Goal: Check status: Check status

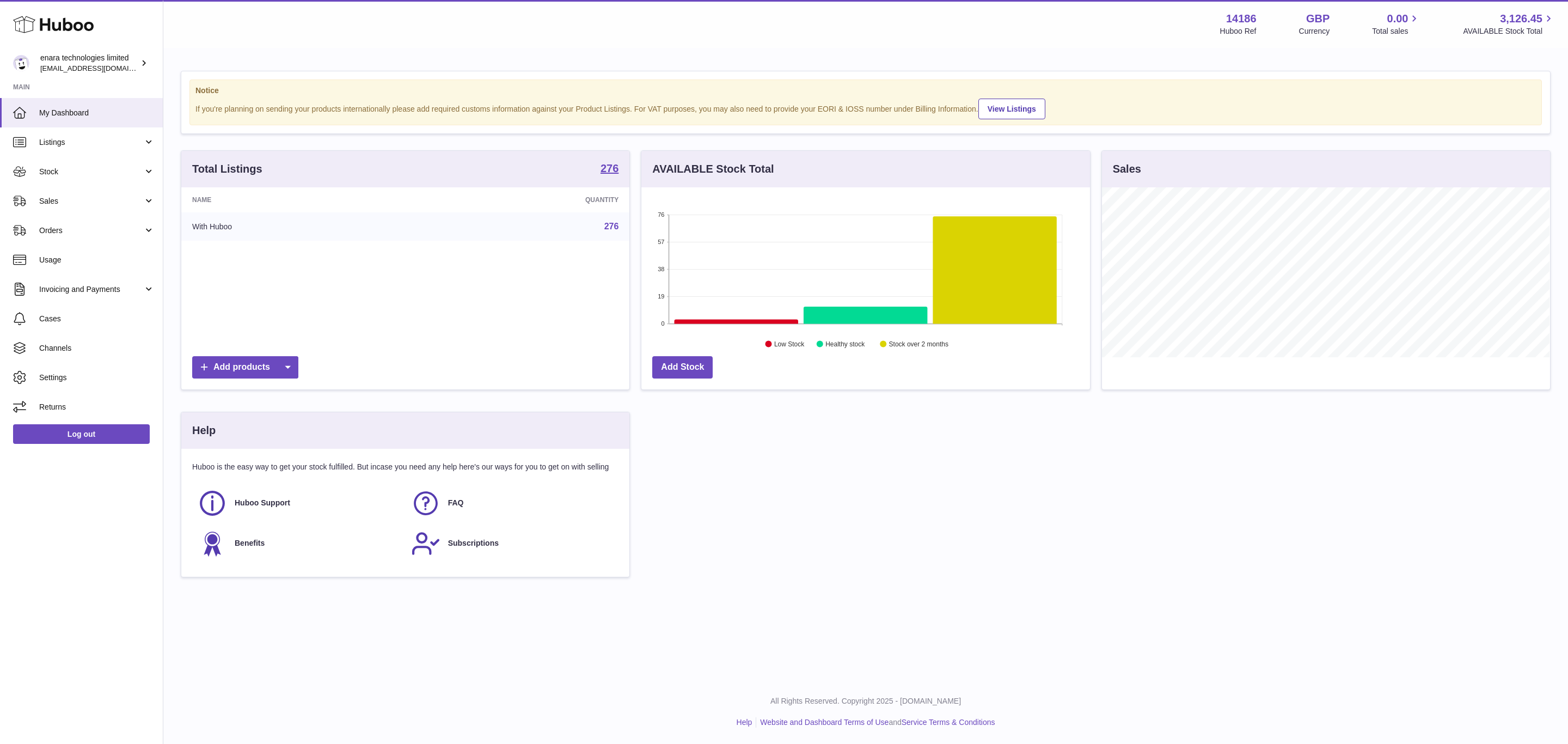
scroll to position [170, 447]
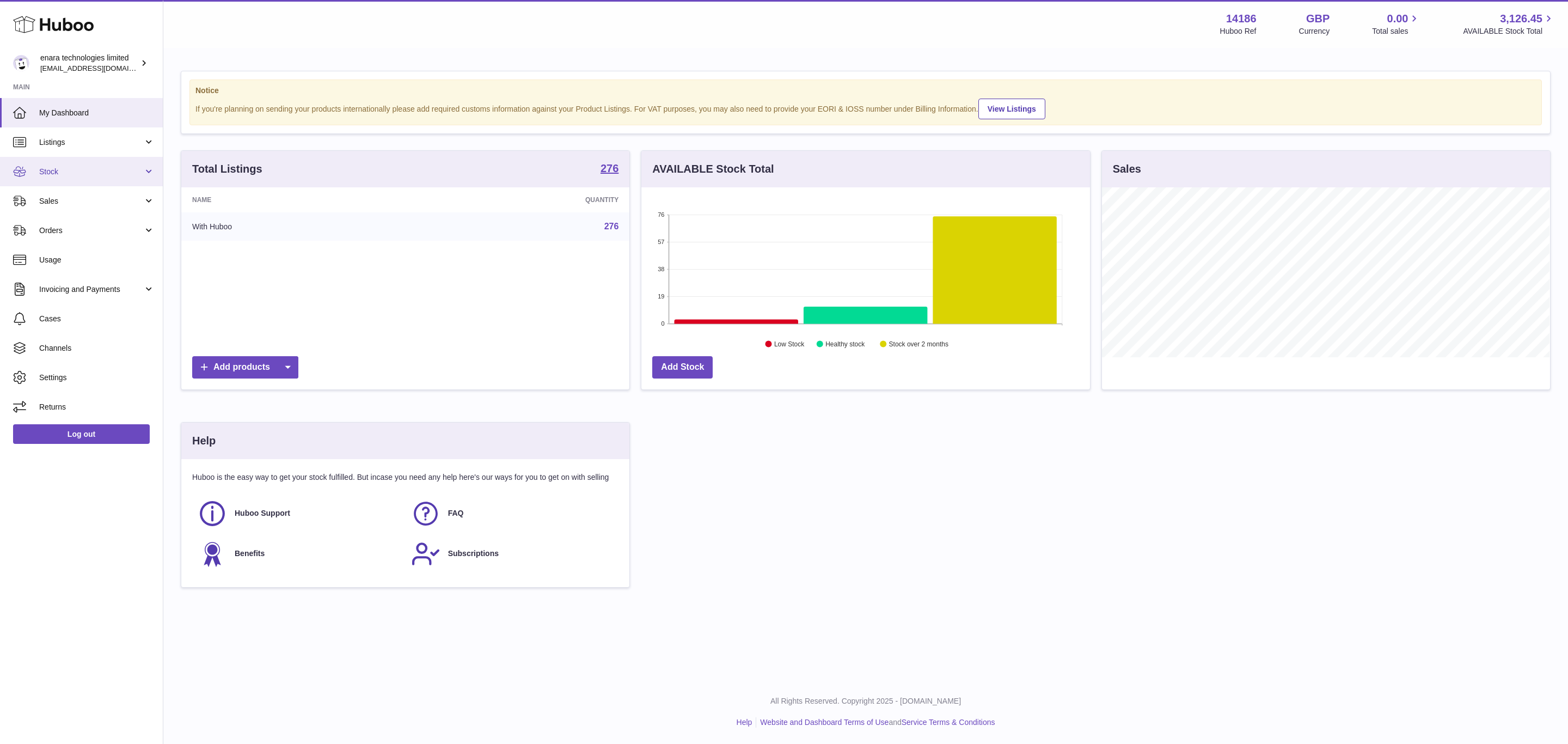
click at [88, 160] on link "Stock" at bounding box center [81, 172] width 163 height 30
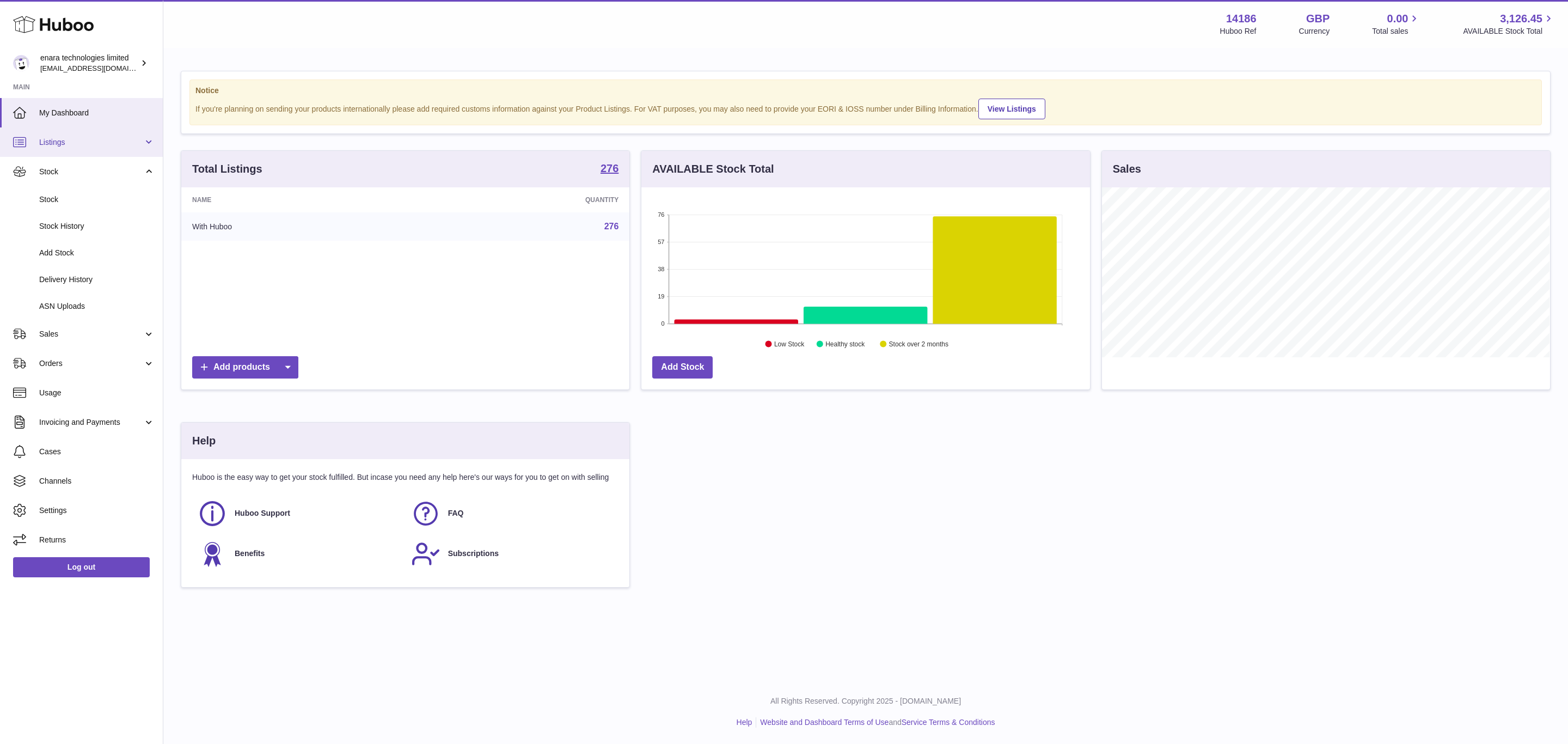
click at [73, 139] on span "Listings" at bounding box center [91, 143] width 104 height 11
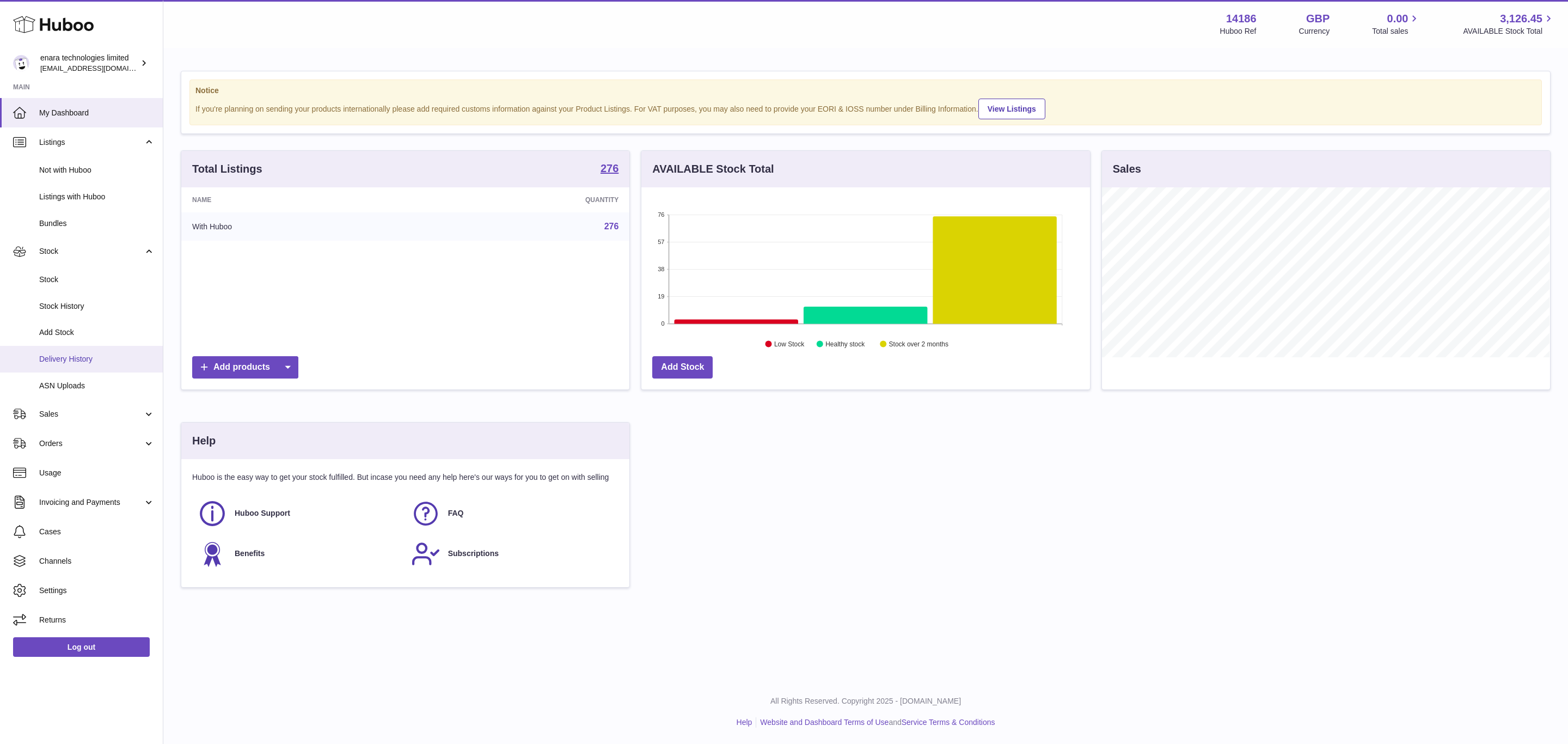
click at [79, 365] on link "Delivery History" at bounding box center [81, 359] width 163 height 26
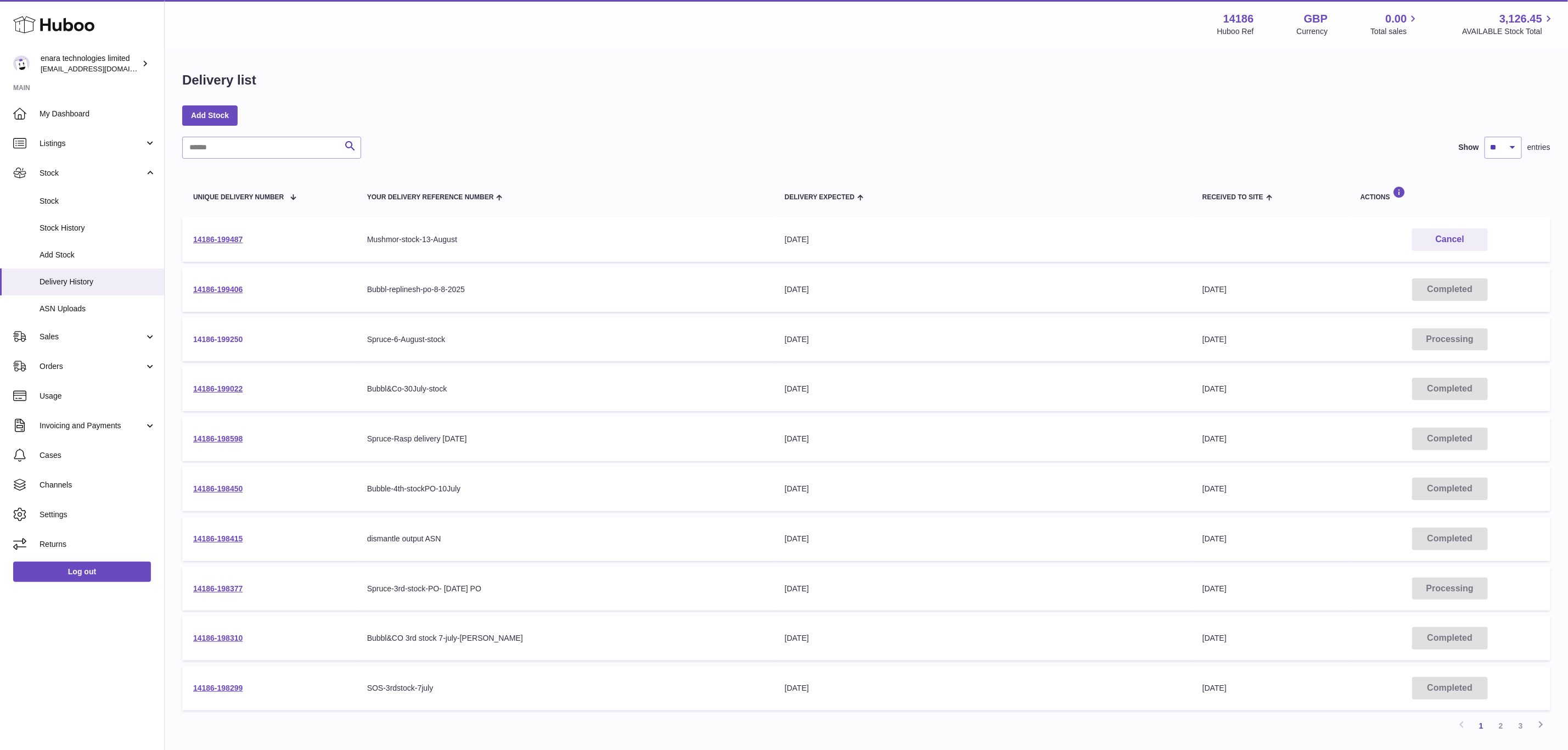
click at [228, 337] on link "14186-199250" at bounding box center [218, 339] width 49 height 9
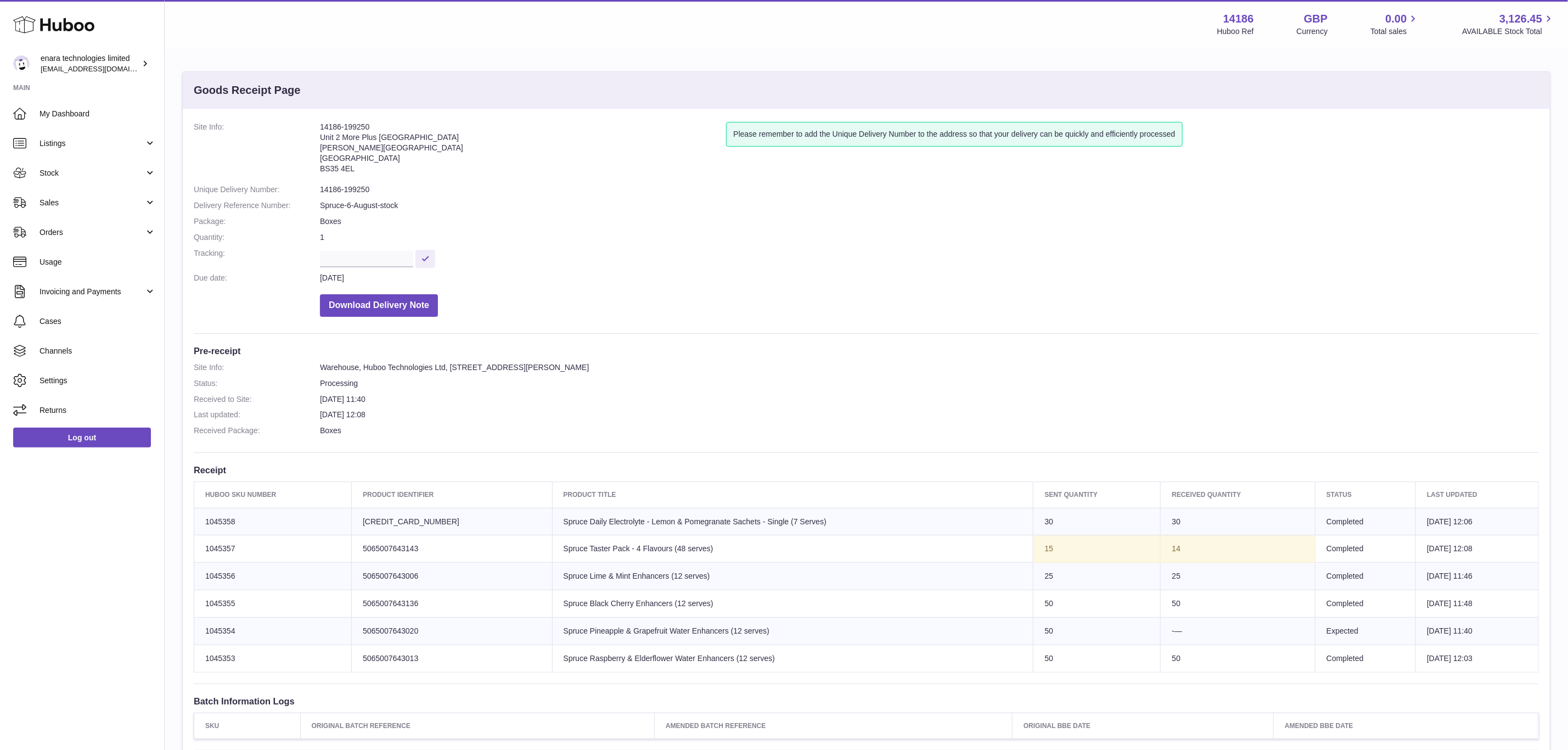
drag, startPoint x: 347, startPoint y: 122, endPoint x: 315, endPoint y: 130, distance: 33.0
click at [313, 130] on dl "Site Info: 14186-199250 Unit 2 More [GEOGRAPHIC_DATA][STREET_ADDRESS][PERSON_NA…" at bounding box center [866, 222] width 1345 height 200
copy dl "14186-199250"
drag, startPoint x: 255, startPoint y: 632, endPoint x: 193, endPoint y: 635, distance: 62.1
click at [194, 635] on table "Huboo SKU Number Product Identifier Product title Sent Quantity Received Quanti…" at bounding box center [866, 576] width 1345 height 191
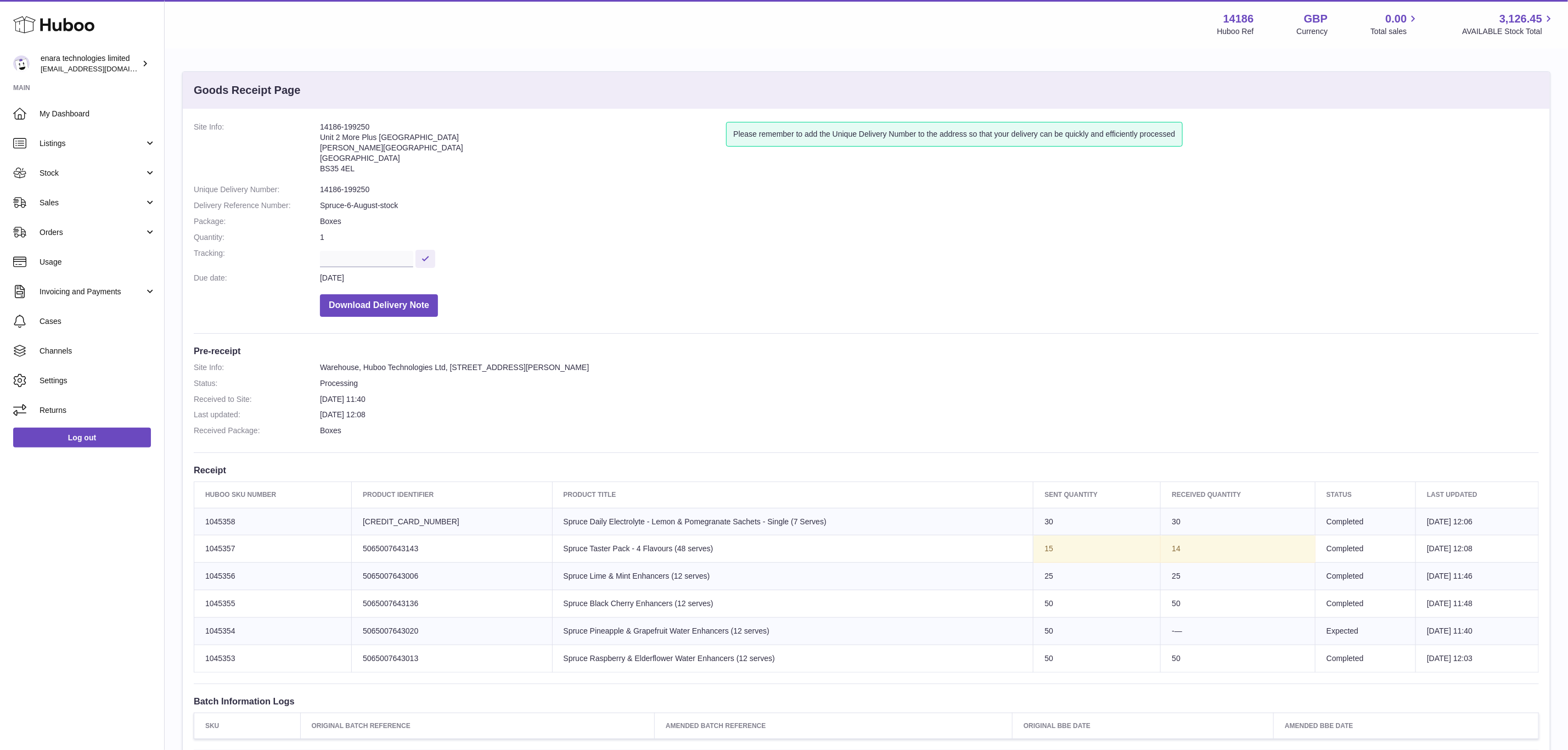
drag, startPoint x: 239, startPoint y: 629, endPoint x: 249, endPoint y: 636, distance: 12.2
click at [249, 636] on td "Huboo SKU Number 1045354" at bounding box center [273, 631] width 158 height 27
drag, startPoint x: 247, startPoint y: 636, endPoint x: 208, endPoint y: 636, distance: 39.0
click at [208, 636] on td "Huboo SKU Number 1045354" at bounding box center [273, 631] width 158 height 27
copy td "1045354"
